Goal: Information Seeking & Learning: Learn about a topic

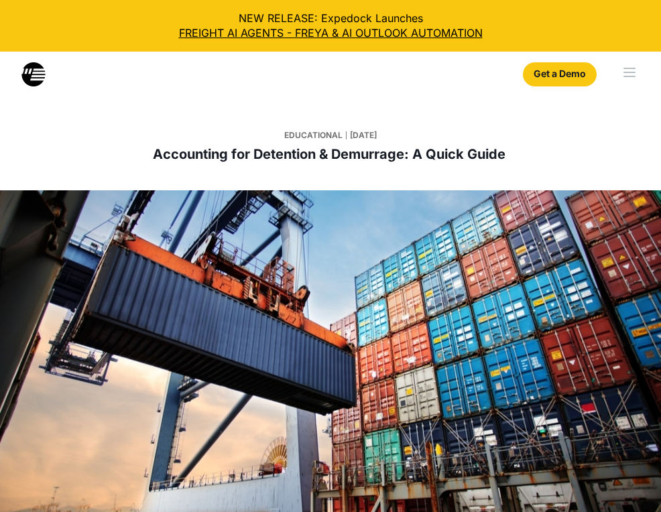
select select
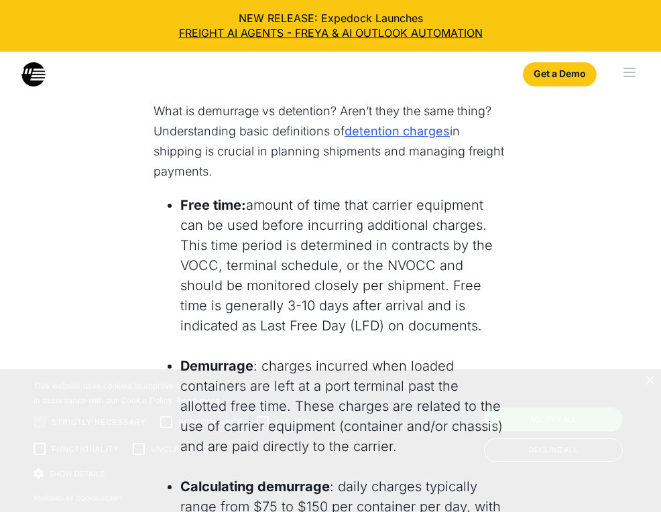
scroll to position [933, 0]
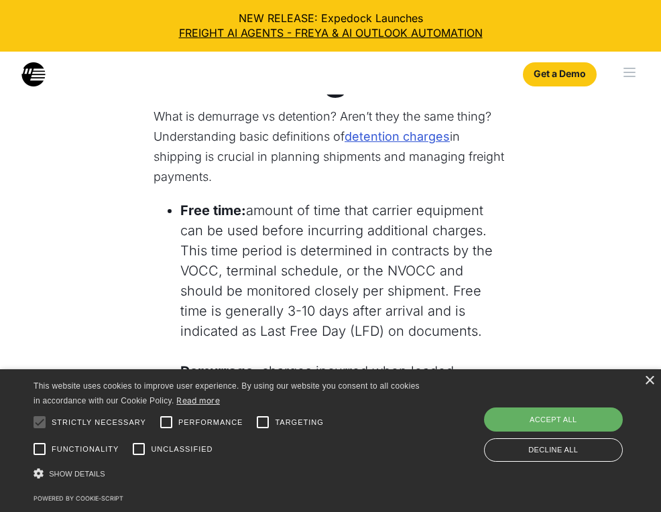
drag, startPoint x: 588, startPoint y: 420, endPoint x: 545, endPoint y: 413, distance: 43.5
click at [587, 420] on div "Accept all" at bounding box center [553, 419] width 139 height 24
checkbox input "true"
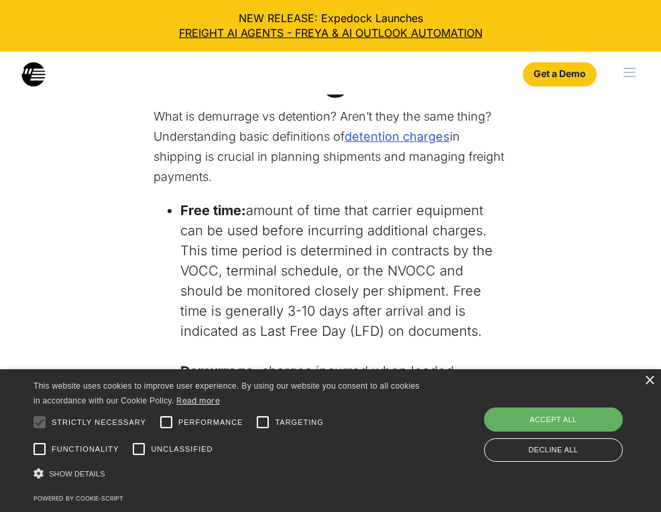
checkbox input "true"
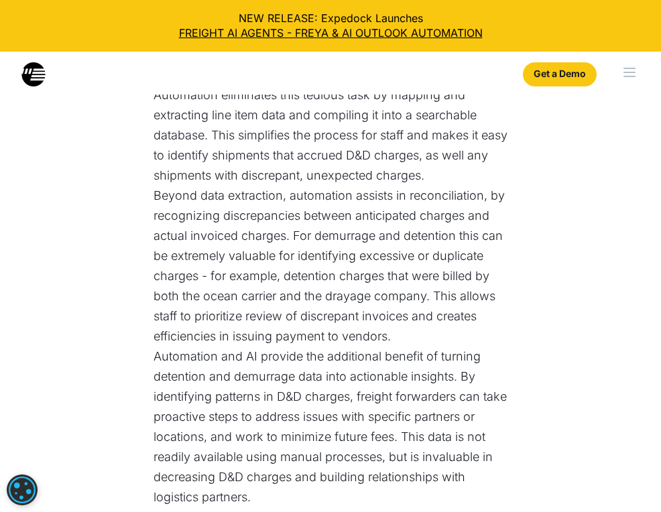
scroll to position [4552, 0]
